Goal: Navigation & Orientation: Find specific page/section

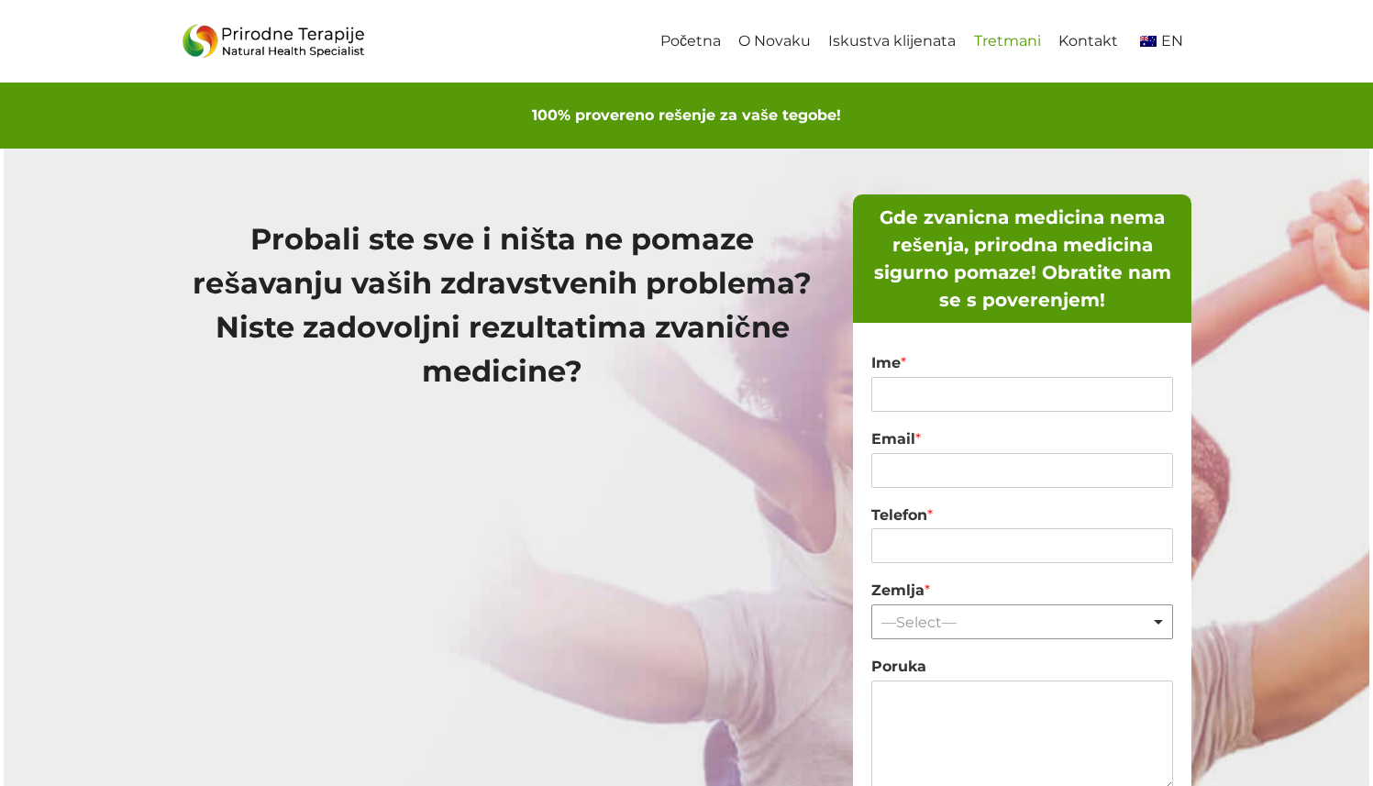
click at [996, 41] on link "Tretmani" at bounding box center [1007, 41] width 84 height 41
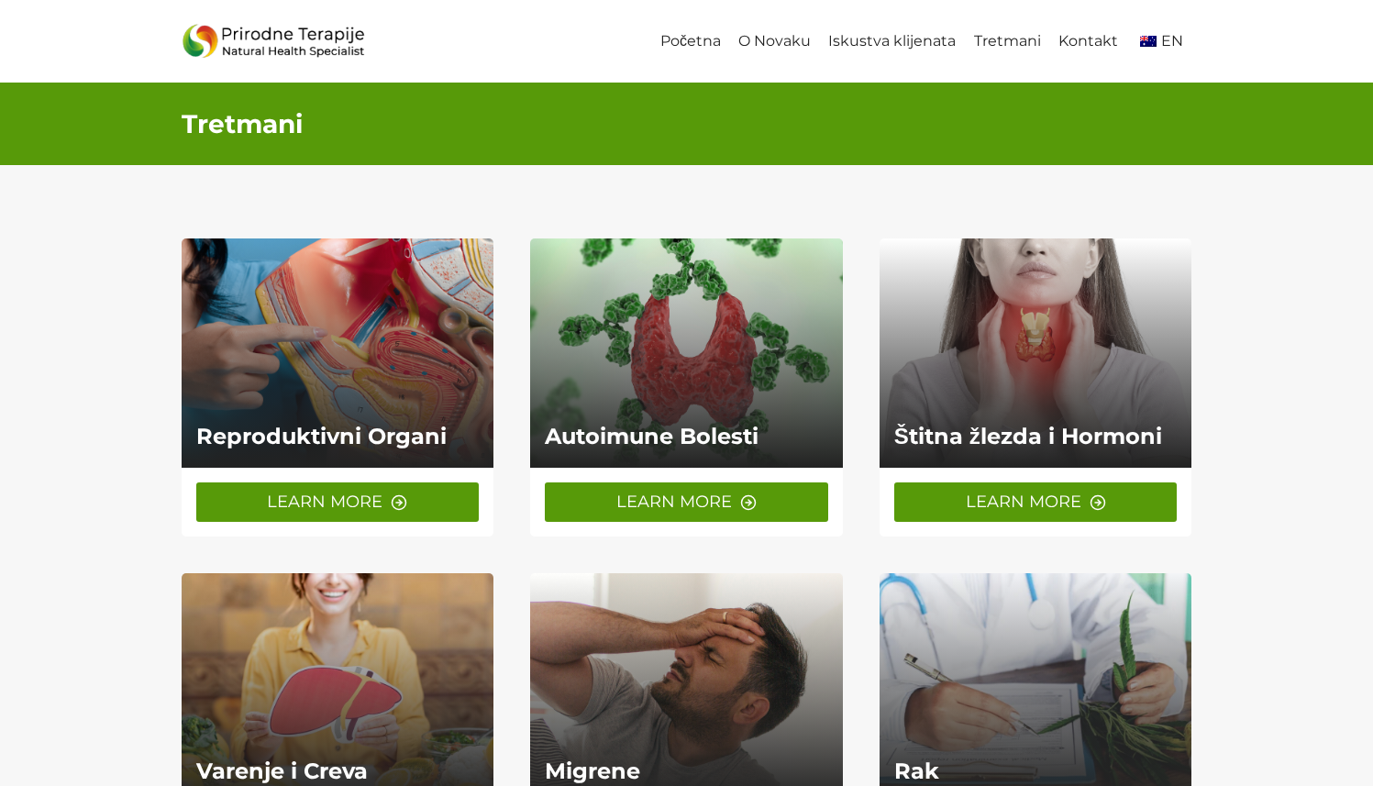
click at [358, 280] on link at bounding box center [338, 352] width 313 height 229
